Goal: Information Seeking & Learning: Learn about a topic

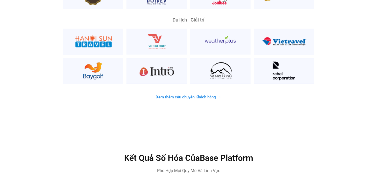
scroll to position [1389, 0]
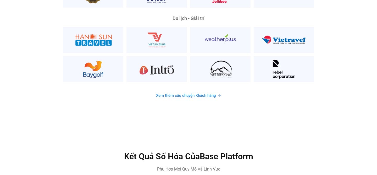
click at [170, 93] on span "Xem thêm câu chuyện Khách hàng" at bounding box center [186, 95] width 60 height 4
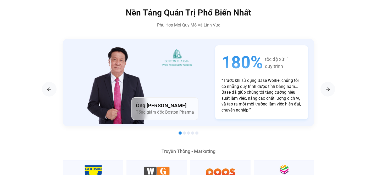
scroll to position [883, 0]
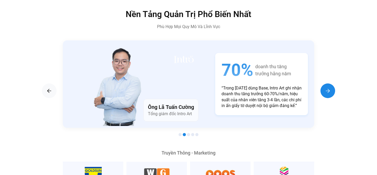
click at [329, 87] on img "Next slide" at bounding box center [327, 90] width 6 height 6
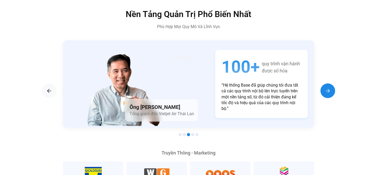
click at [329, 87] on img "Next slide" at bounding box center [327, 90] width 6 height 6
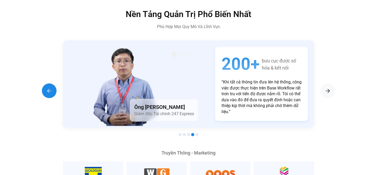
click at [53, 83] on div "Previous slide" at bounding box center [49, 90] width 15 height 15
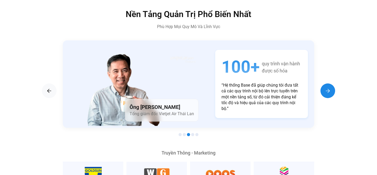
click at [329, 87] on img "Next slide" at bounding box center [327, 90] width 6 height 6
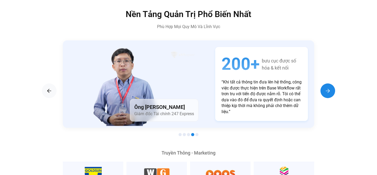
click at [329, 87] on img "Next slide" at bounding box center [327, 90] width 6 height 6
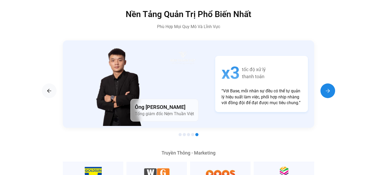
click at [329, 87] on img "Next slide" at bounding box center [327, 90] width 6 height 6
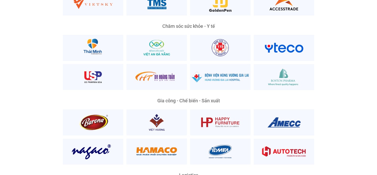
scroll to position [1087, 0]
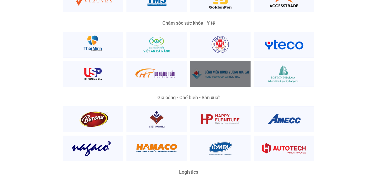
click at [228, 71] on div at bounding box center [220, 74] width 60 height 26
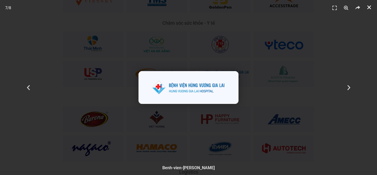
click at [368, 5] on icon "Đóng (Esc)" at bounding box center [368, 7] width 5 height 5
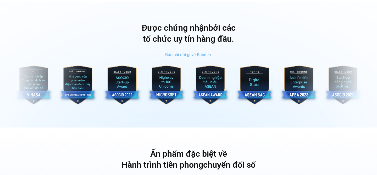
scroll to position [1728, 0]
click at [37, 74] on img "5 / 10" at bounding box center [33, 84] width 39 height 39
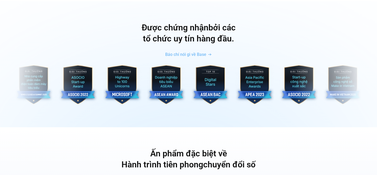
click at [33, 79] on img "6 / 10" at bounding box center [33, 84] width 39 height 39
click at [33, 77] on img "6 / 10" at bounding box center [33, 84] width 39 height 39
click at [87, 76] on img "7 / 10" at bounding box center [77, 84] width 39 height 39
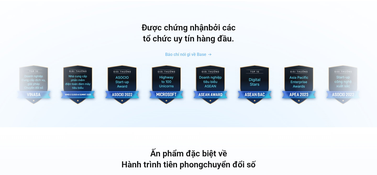
click at [291, 76] on img "1 / 10" at bounding box center [298, 84] width 39 height 39
click at [253, 75] on img "10 / 10" at bounding box center [254, 84] width 39 height 39
click at [352, 67] on img "2 / 10" at bounding box center [342, 84] width 39 height 39
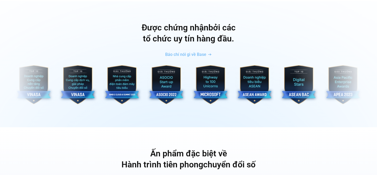
click at [352, 67] on img "1 / 10" at bounding box center [342, 84] width 39 height 39
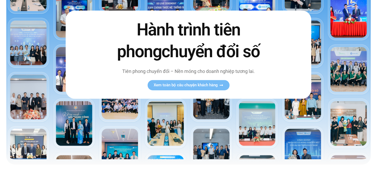
scroll to position [0, 0]
